Goal: Task Accomplishment & Management: Manage account settings

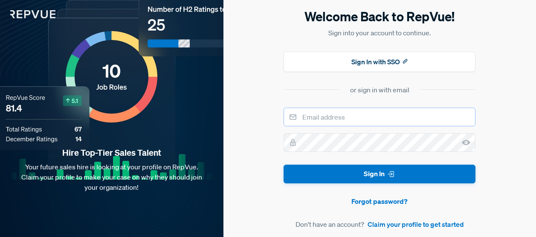
click at [332, 113] on input "email" at bounding box center [379, 117] width 192 height 19
type input "[EMAIL_ADDRESS][DOMAIN_NAME]"
click at [283, 165] on button "Sign In" at bounding box center [379, 174] width 192 height 19
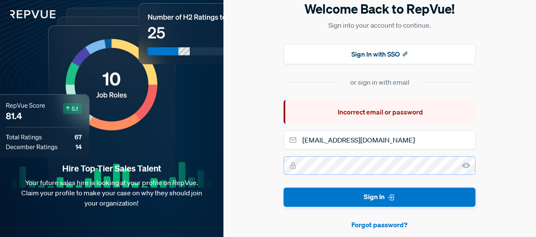
click at [283, 188] on button "Sign In" at bounding box center [379, 197] width 192 height 19
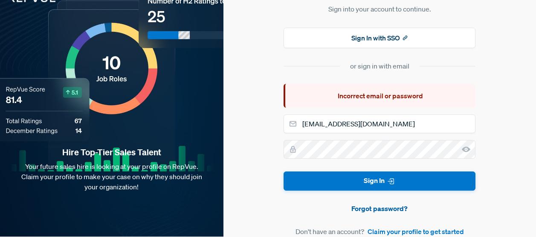
click at [387, 208] on link "Forgot password?" at bounding box center [379, 209] width 192 height 10
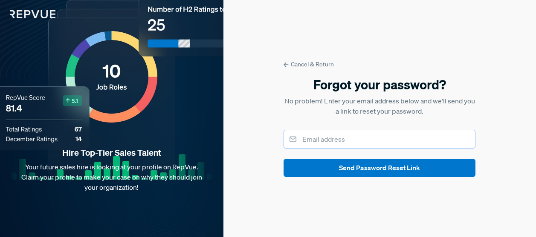
click at [340, 135] on input "email" at bounding box center [379, 139] width 192 height 19
type input "[EMAIL_ADDRESS][DOMAIN_NAME]"
click at [283, 159] on button "Send Password Reset Link" at bounding box center [379, 168] width 192 height 18
